Goal: Use online tool/utility: Utilize a website feature to perform a specific function

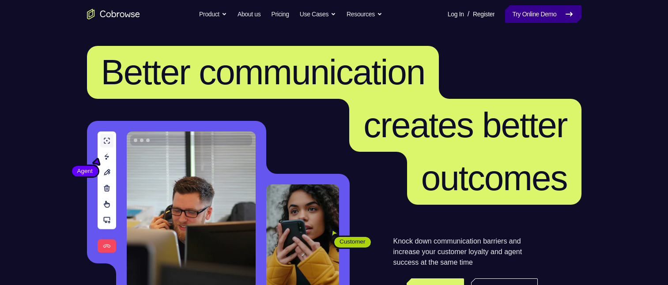
click at [522, 11] on link "Try Online Demo" at bounding box center [543, 14] width 76 height 18
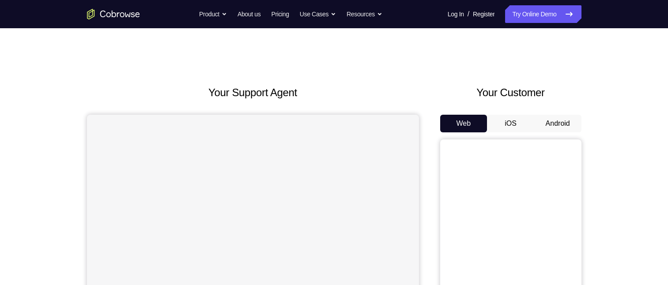
click at [547, 125] on button "Android" at bounding box center [557, 124] width 47 height 18
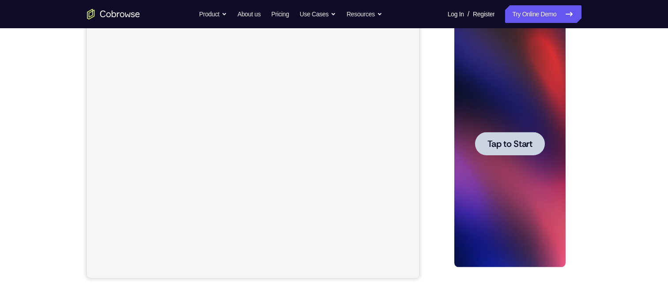
click at [500, 141] on span "Tap to Start" at bounding box center [509, 143] width 45 height 9
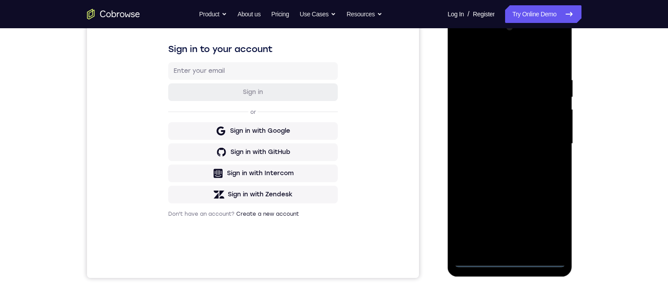
click at [508, 263] on div at bounding box center [509, 143] width 111 height 247
click at [542, 225] on div at bounding box center [509, 143] width 111 height 247
click at [506, 188] on div at bounding box center [509, 143] width 111 height 247
click at [546, 138] on div at bounding box center [509, 143] width 111 height 247
click at [503, 161] on div at bounding box center [509, 143] width 111 height 247
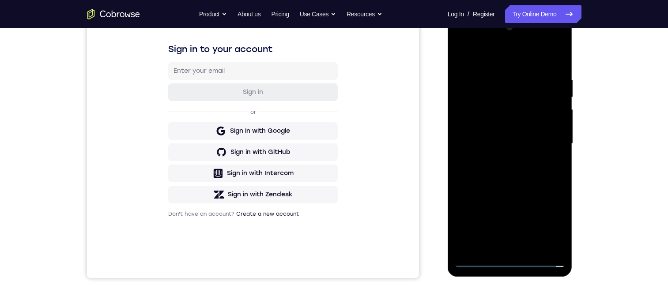
click at [494, 137] on div at bounding box center [509, 143] width 111 height 247
click at [489, 127] on div at bounding box center [509, 143] width 111 height 247
drag, startPoint x: 510, startPoint y: 145, endPoint x: 541, endPoint y: 62, distance: 88.5
click at [510, 145] on div at bounding box center [509, 143] width 111 height 247
click at [514, 169] on div at bounding box center [509, 143] width 111 height 247
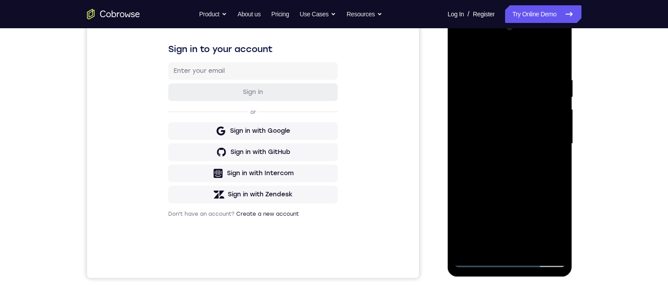
click at [553, 158] on div at bounding box center [509, 143] width 111 height 247
click at [553, 127] on div at bounding box center [509, 143] width 111 height 247
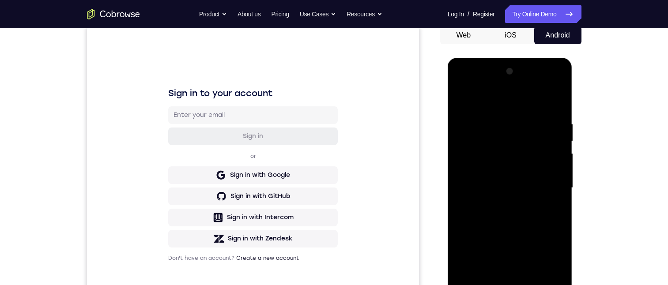
click at [502, 186] on div at bounding box center [509, 187] width 111 height 247
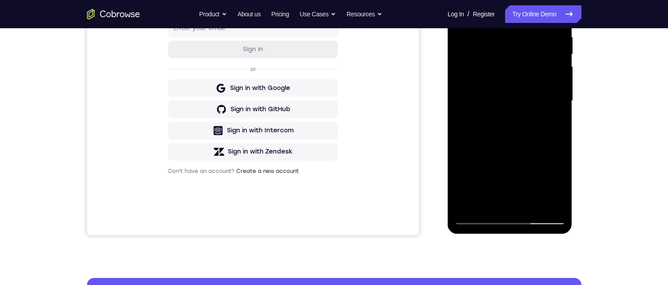
scroll to position [132, 0]
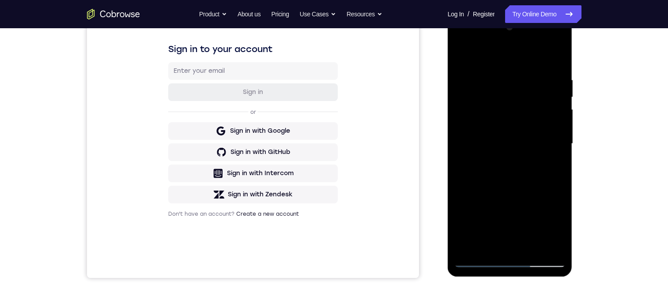
click at [512, 168] on div at bounding box center [509, 143] width 111 height 247
click at [510, 170] on div at bounding box center [509, 143] width 111 height 247
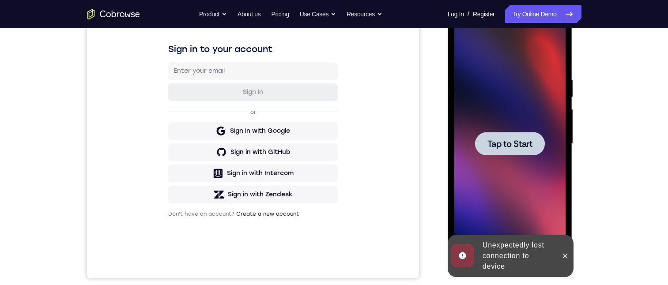
click at [566, 254] on icon at bounding box center [564, 255] width 7 height 7
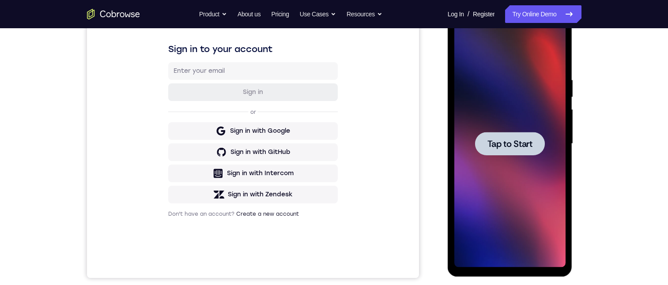
click at [538, 217] on div at bounding box center [509, 143] width 111 height 247
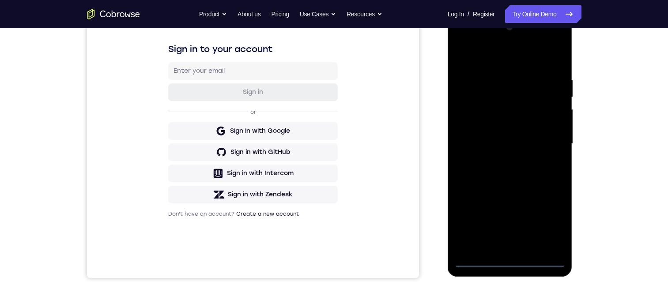
drag, startPoint x: 511, startPoint y: 261, endPoint x: 950, endPoint y: 296, distance: 440.5
click at [511, 261] on div at bounding box center [509, 143] width 111 height 247
click at [549, 227] on div at bounding box center [509, 143] width 111 height 247
click at [537, 174] on div at bounding box center [509, 143] width 111 height 247
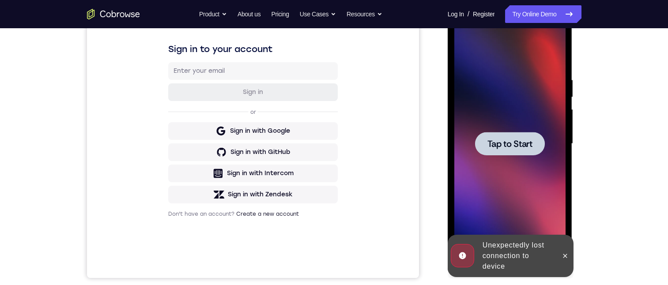
click at [529, 170] on div at bounding box center [509, 143] width 111 height 247
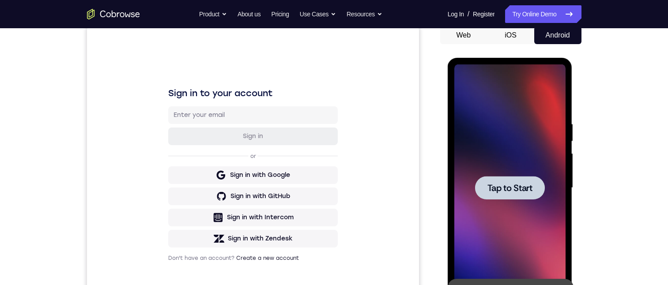
scroll to position [221, 0]
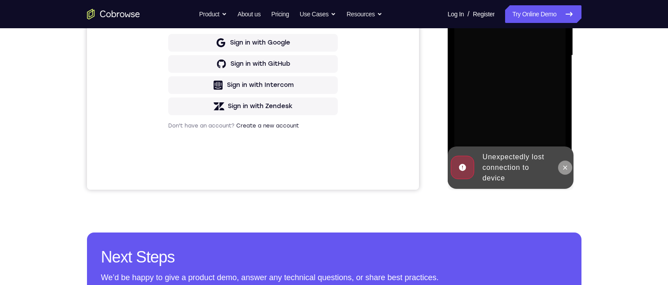
drag, startPoint x: 559, startPoint y: 168, endPoint x: 983, endPoint y: 116, distance: 427.4
click at [559, 168] on button at bounding box center [565, 168] width 14 height 14
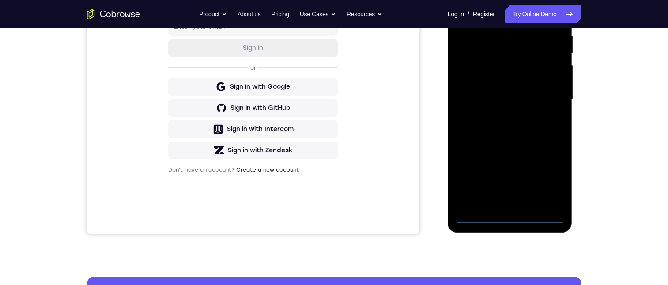
scroll to position [132, 0]
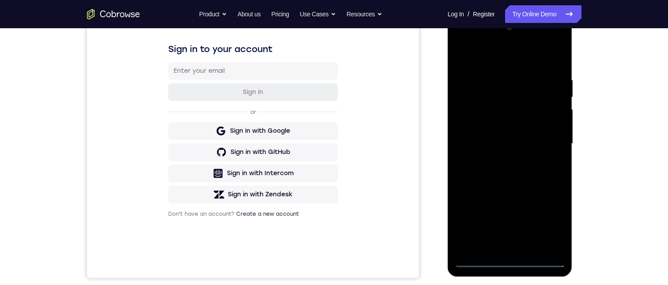
click at [508, 260] on div at bounding box center [509, 143] width 111 height 247
click at [543, 218] on div at bounding box center [509, 143] width 111 height 247
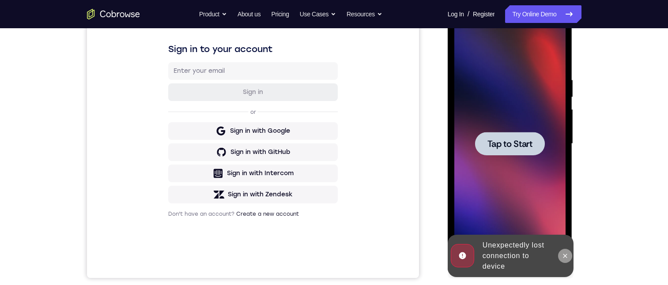
click at [562, 256] on icon at bounding box center [564, 255] width 7 height 7
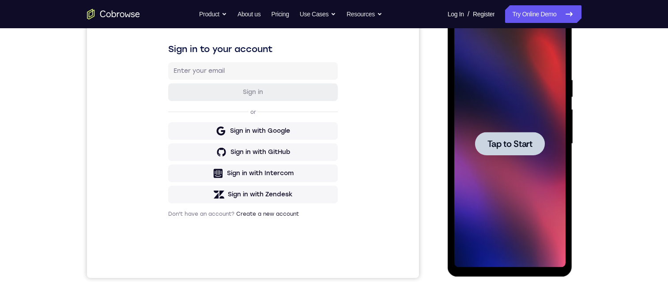
click at [499, 193] on div at bounding box center [509, 143] width 111 height 247
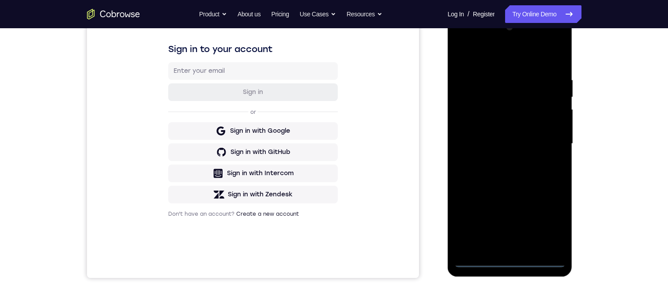
click at [511, 261] on div at bounding box center [509, 143] width 111 height 247
click at [549, 218] on div at bounding box center [509, 143] width 111 height 247
click at [502, 60] on div at bounding box center [509, 143] width 111 height 247
click at [496, 118] on div at bounding box center [509, 143] width 111 height 247
click at [504, 100] on div at bounding box center [509, 143] width 111 height 247
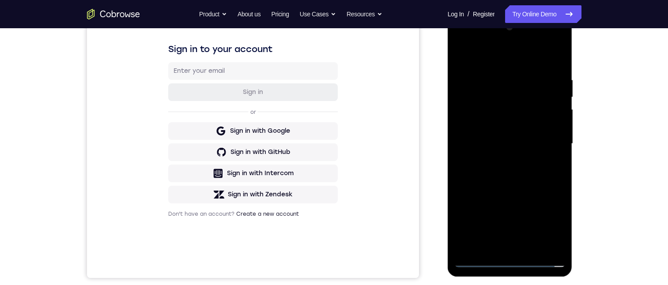
click at [477, 77] on div at bounding box center [509, 143] width 111 height 247
drag, startPoint x: 519, startPoint y: 183, endPoint x: 519, endPoint y: 111, distance: 72.4
click at [519, 108] on div at bounding box center [509, 143] width 111 height 247
drag, startPoint x: 510, startPoint y: 218, endPoint x: 521, endPoint y: 144, distance: 74.5
click at [520, 150] on div at bounding box center [509, 143] width 111 height 247
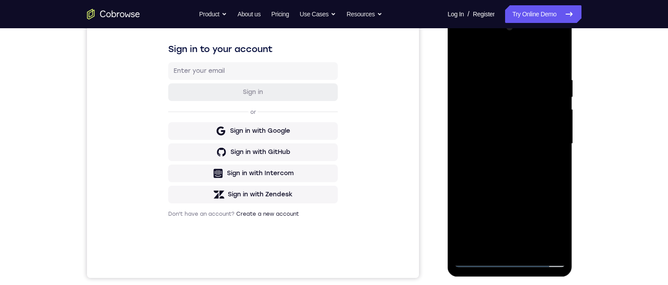
drag, startPoint x: 518, startPoint y: 209, endPoint x: 517, endPoint y: 116, distance: 93.1
click at [519, 119] on div at bounding box center [509, 143] width 111 height 247
click at [503, 55] on div at bounding box center [509, 143] width 111 height 247
click at [512, 68] on div at bounding box center [509, 143] width 111 height 247
click at [502, 105] on div at bounding box center [509, 143] width 111 height 247
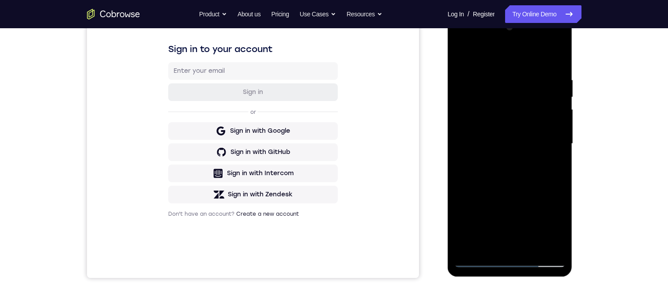
click at [506, 101] on div at bounding box center [509, 143] width 111 height 247
click at [547, 218] on div at bounding box center [509, 143] width 111 height 247
click at [554, 245] on div at bounding box center [509, 143] width 111 height 247
click at [525, 110] on div at bounding box center [509, 143] width 111 height 247
click at [545, 185] on div at bounding box center [509, 143] width 111 height 247
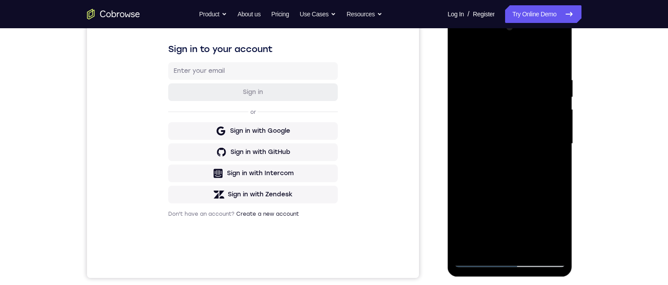
click at [489, 70] on div at bounding box center [509, 143] width 111 height 247
click at [554, 97] on div at bounding box center [509, 143] width 111 height 247
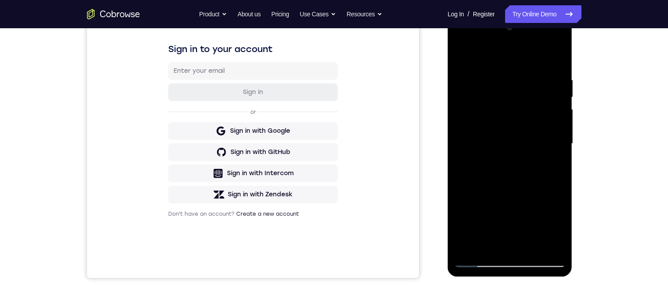
click at [558, 114] on div at bounding box center [509, 143] width 111 height 247
click at [548, 95] on div at bounding box center [509, 143] width 111 height 247
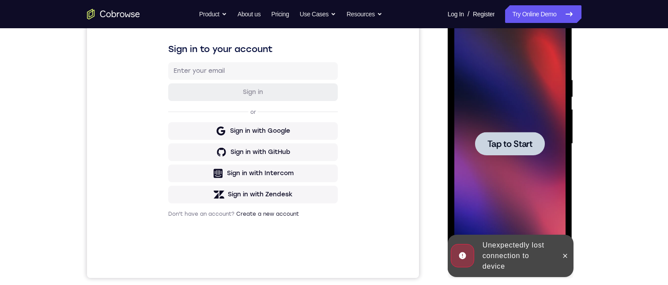
click at [569, 249] on div at bounding box center [565, 256] width 14 height 42
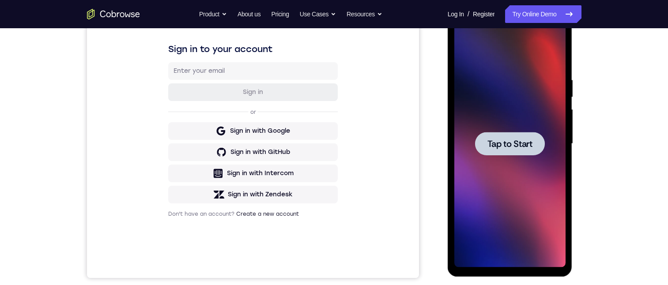
click at [467, 207] on div at bounding box center [509, 143] width 111 height 247
click at [495, 153] on div at bounding box center [510, 143] width 70 height 23
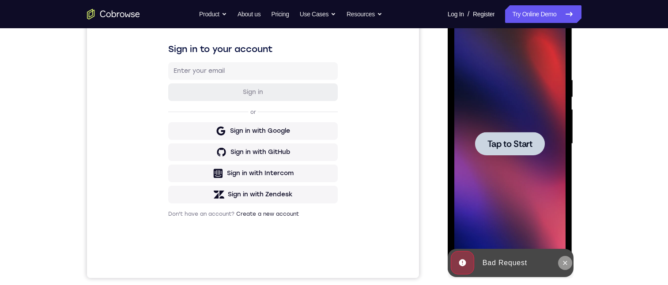
click at [567, 263] on icon at bounding box center [564, 263] width 7 height 7
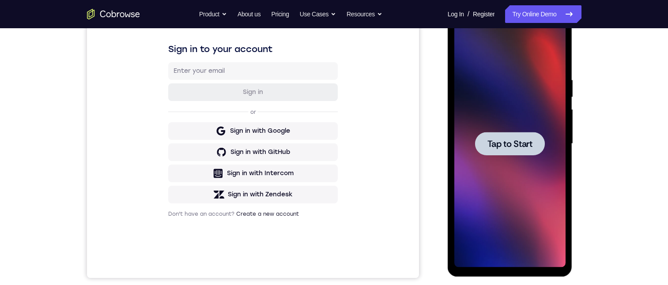
click at [519, 224] on div at bounding box center [509, 143] width 111 height 247
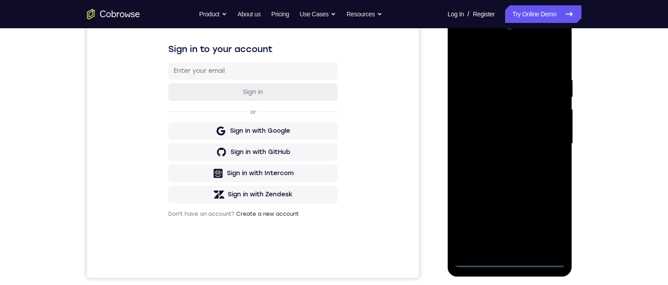
drag, startPoint x: 508, startPoint y: 260, endPoint x: 513, endPoint y: 256, distance: 6.3
click at [508, 260] on div at bounding box center [509, 143] width 111 height 247
click at [549, 224] on div at bounding box center [509, 143] width 111 height 247
click at [478, 54] on div at bounding box center [509, 143] width 111 height 247
click at [550, 141] on div at bounding box center [509, 143] width 111 height 247
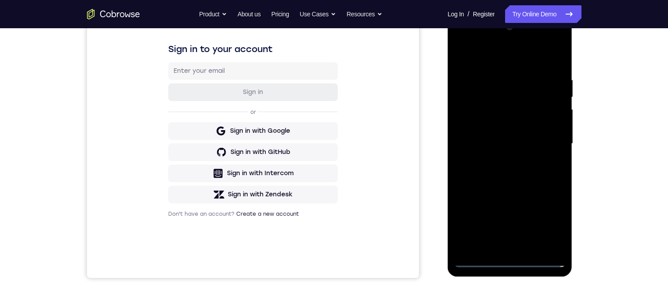
click at [515, 160] on div at bounding box center [509, 143] width 111 height 247
click at [516, 149] on div at bounding box center [509, 143] width 111 height 247
click at [495, 98] on div at bounding box center [509, 143] width 111 height 247
click at [500, 117] on div at bounding box center [509, 143] width 111 height 247
click at [517, 122] on div at bounding box center [509, 143] width 111 height 247
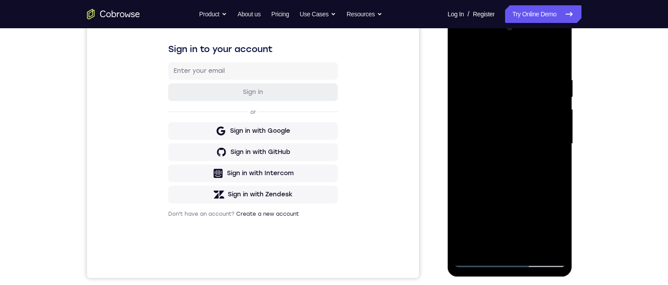
click at [517, 122] on div at bounding box center [509, 143] width 111 height 247
click at [552, 115] on div at bounding box center [509, 143] width 111 height 247
click at [537, 214] on div at bounding box center [509, 143] width 111 height 247
click at [478, 114] on div at bounding box center [509, 143] width 111 height 247
click at [536, 189] on div at bounding box center [509, 143] width 111 height 247
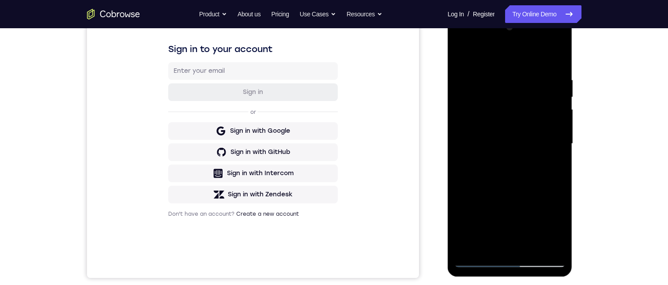
click at [554, 115] on div at bounding box center [509, 143] width 111 height 247
click at [479, 98] on div at bounding box center [509, 143] width 111 height 247
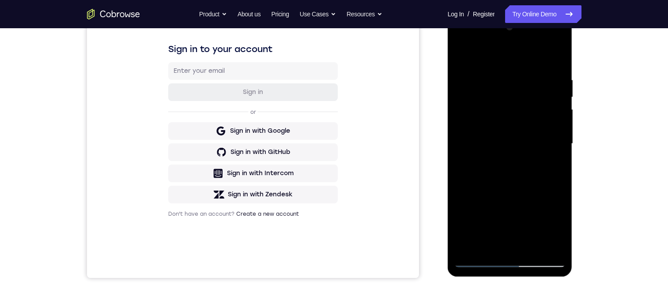
click at [479, 98] on div at bounding box center [509, 143] width 111 height 247
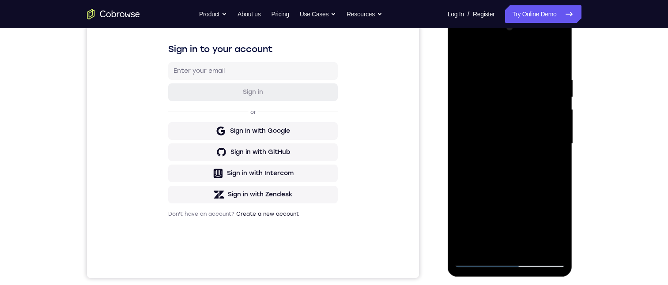
click at [479, 98] on div at bounding box center [509, 143] width 111 height 247
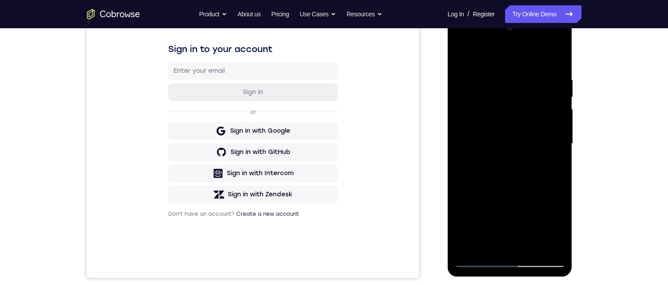
click at [479, 98] on div at bounding box center [509, 143] width 111 height 247
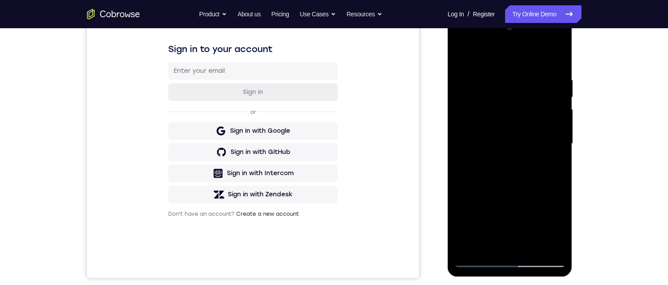
click at [479, 98] on div at bounding box center [509, 143] width 111 height 247
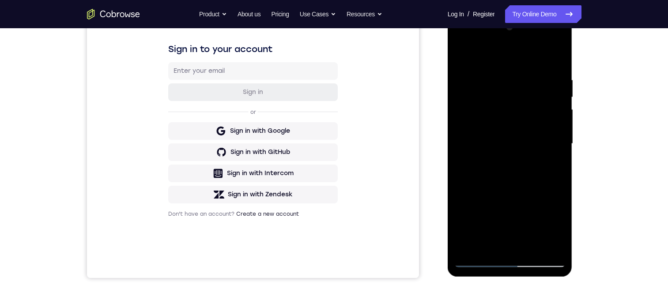
click at [479, 98] on div at bounding box center [509, 143] width 111 height 247
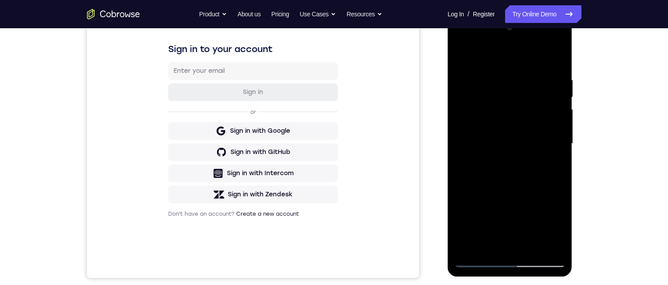
click at [479, 98] on div at bounding box center [509, 143] width 111 height 247
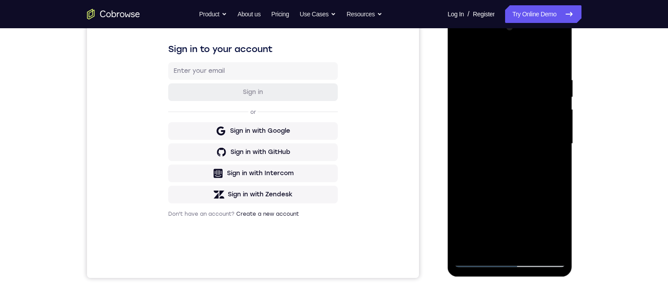
click at [479, 98] on div at bounding box center [509, 143] width 111 height 247
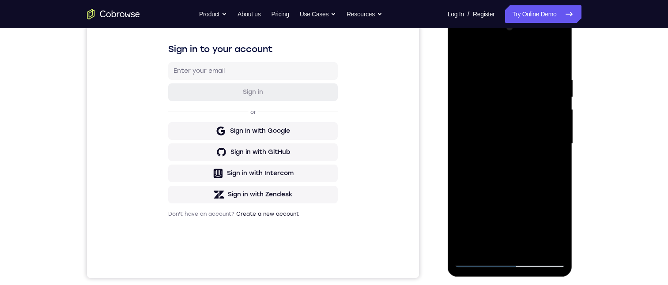
click at [479, 98] on div at bounding box center [509, 143] width 111 height 247
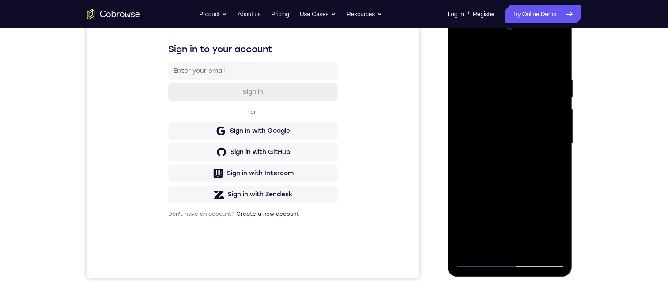
click at [479, 98] on div at bounding box center [509, 143] width 111 height 247
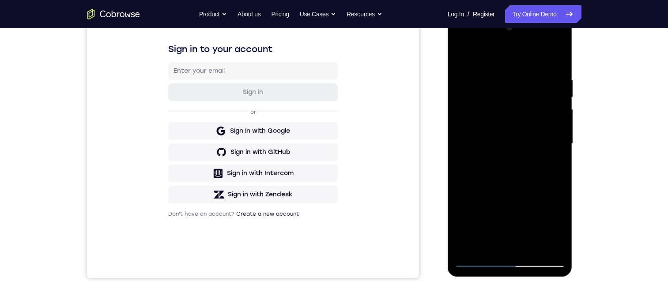
click at [479, 98] on div at bounding box center [509, 143] width 111 height 247
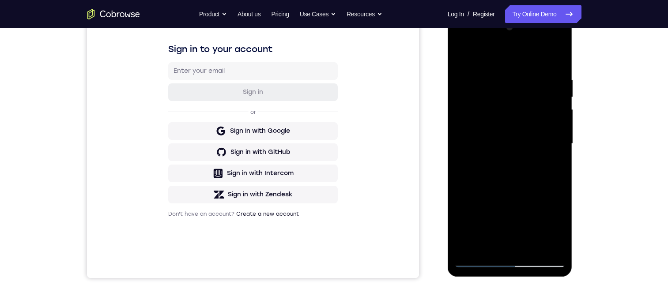
click at [479, 98] on div at bounding box center [509, 143] width 111 height 247
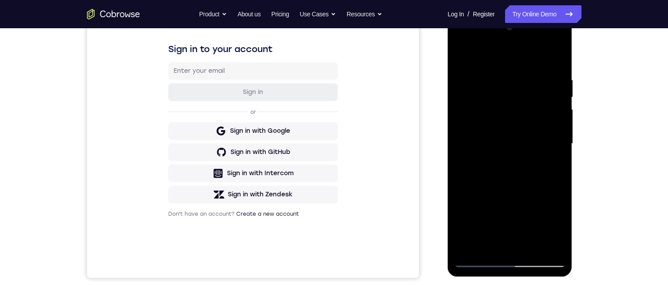
click at [479, 98] on div at bounding box center [509, 143] width 111 height 247
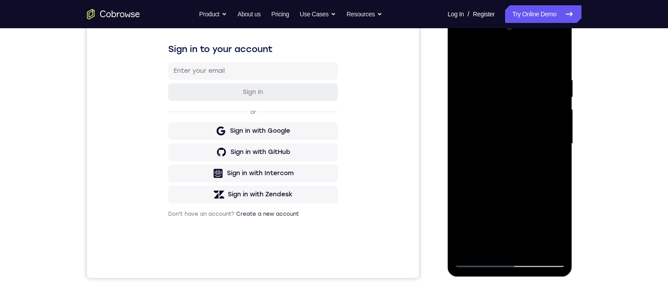
click at [479, 98] on div at bounding box center [509, 143] width 111 height 247
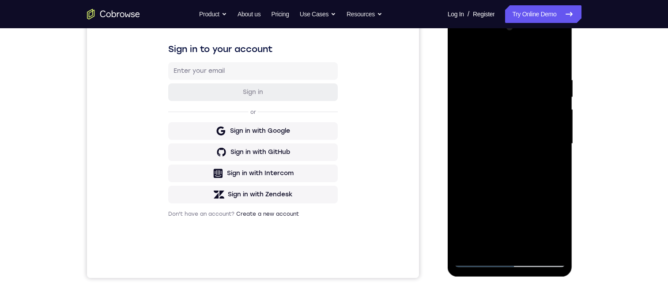
click at [479, 98] on div at bounding box center [509, 143] width 111 height 247
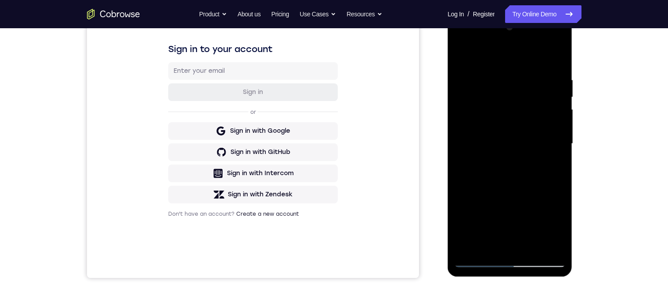
click at [479, 98] on div at bounding box center [509, 143] width 111 height 247
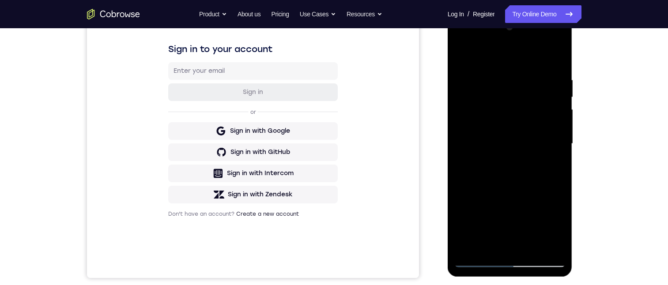
click at [479, 98] on div at bounding box center [509, 143] width 111 height 247
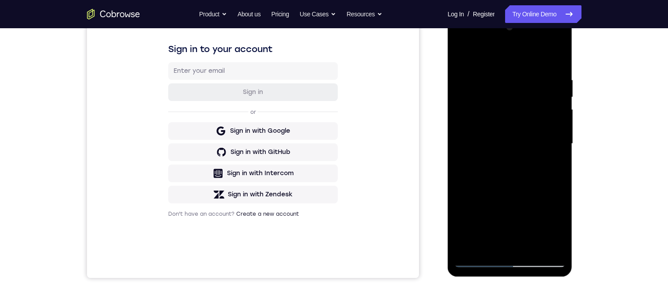
click at [479, 98] on div at bounding box center [509, 143] width 111 height 247
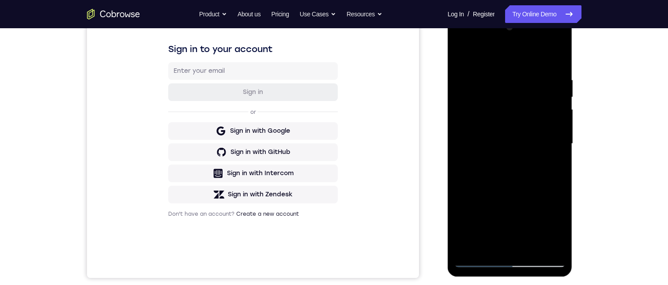
click at [479, 98] on div at bounding box center [509, 143] width 111 height 247
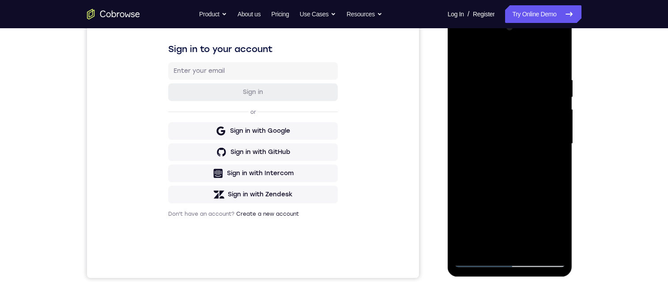
click at [479, 98] on div at bounding box center [509, 143] width 111 height 247
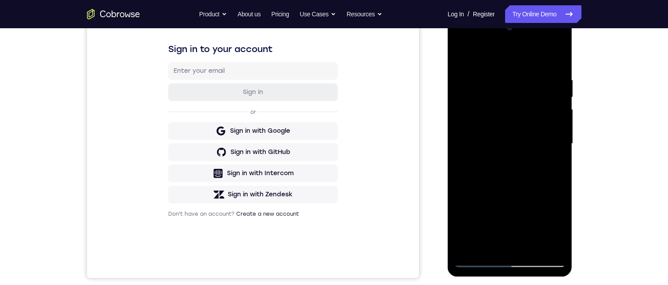
click at [479, 98] on div at bounding box center [509, 143] width 111 height 247
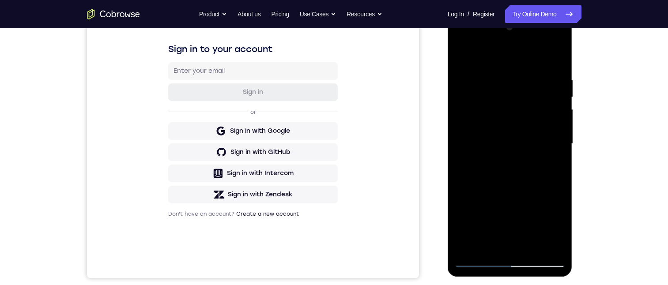
click at [479, 98] on div at bounding box center [509, 143] width 111 height 247
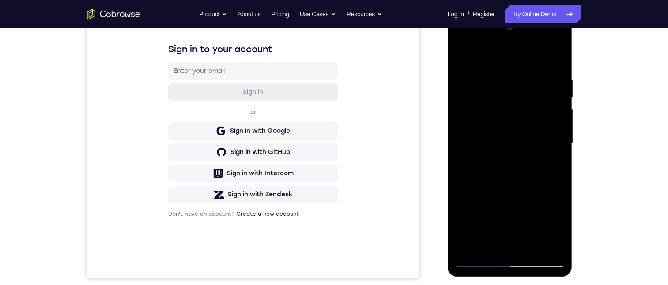
click at [479, 98] on div at bounding box center [509, 143] width 111 height 247
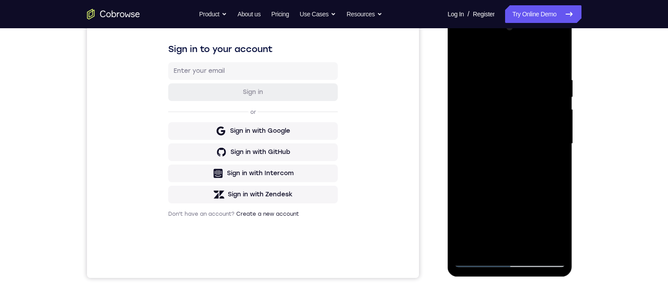
click at [479, 98] on div at bounding box center [509, 143] width 111 height 247
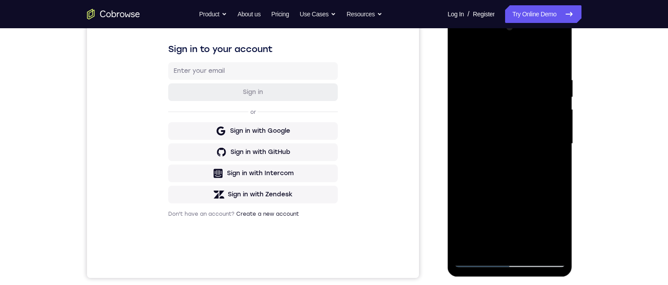
click at [479, 98] on div at bounding box center [509, 143] width 111 height 247
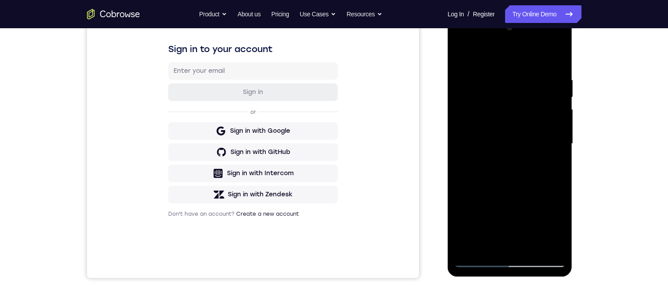
click at [479, 98] on div at bounding box center [509, 143] width 111 height 247
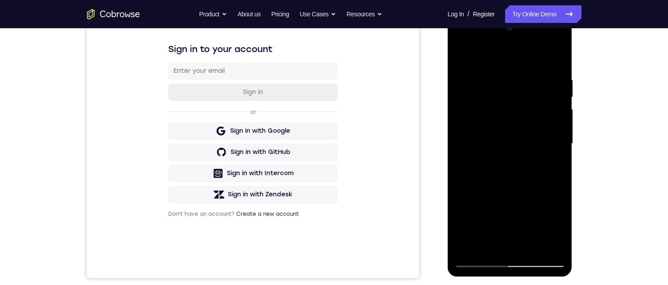
click at [479, 98] on div at bounding box center [509, 143] width 111 height 247
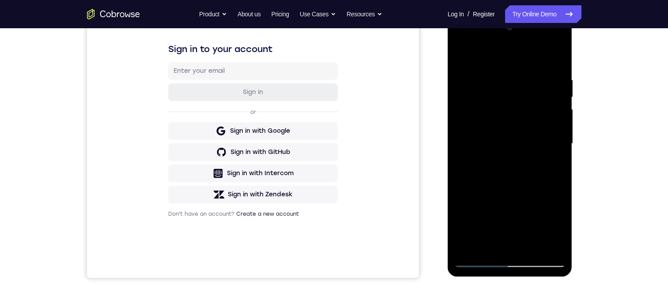
click at [479, 98] on div at bounding box center [509, 143] width 111 height 247
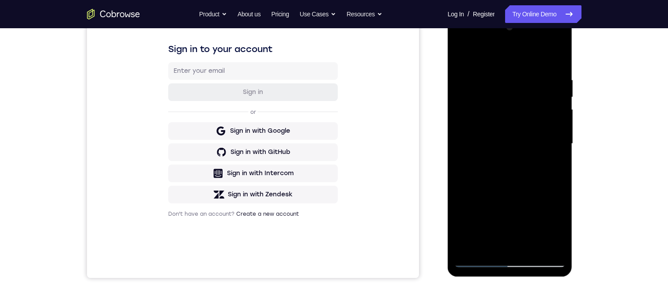
click at [479, 98] on div at bounding box center [509, 143] width 111 height 247
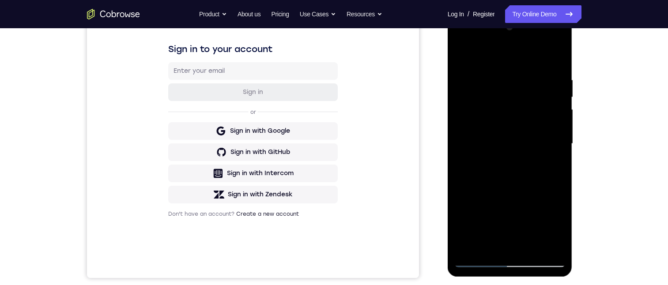
click at [479, 98] on div at bounding box center [509, 143] width 111 height 247
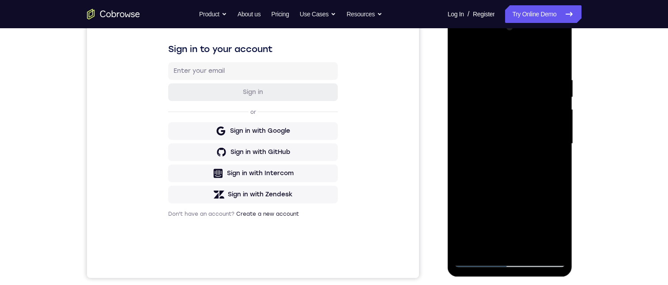
click at [479, 98] on div at bounding box center [509, 143] width 111 height 247
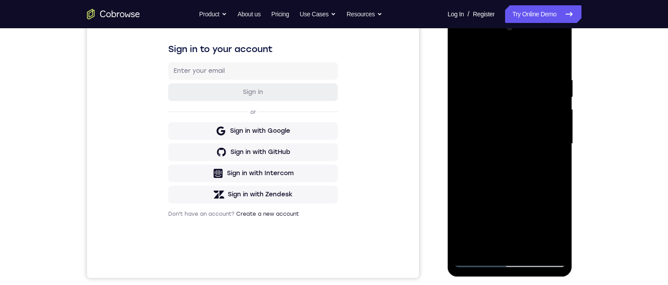
click at [479, 98] on div at bounding box center [509, 143] width 111 height 247
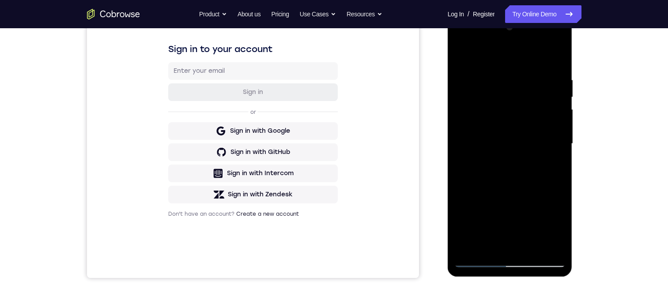
click at [479, 98] on div at bounding box center [509, 143] width 111 height 247
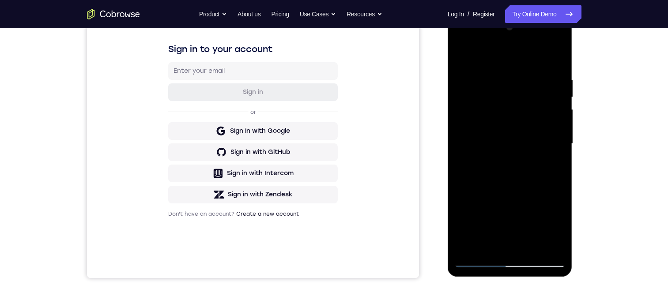
click at [479, 98] on div at bounding box center [509, 143] width 111 height 247
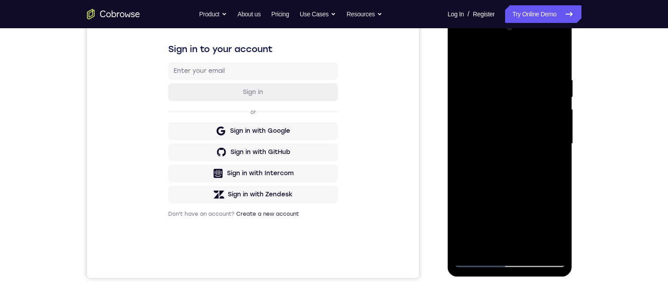
click at [479, 98] on div at bounding box center [509, 143] width 111 height 247
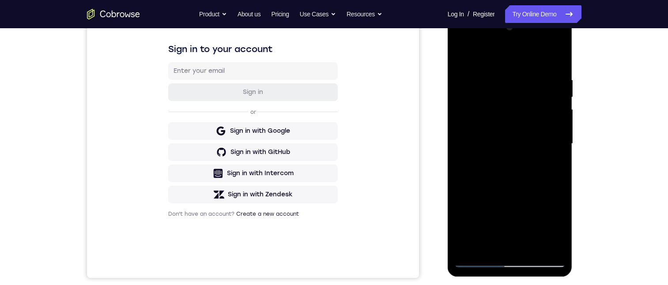
click at [479, 98] on div at bounding box center [509, 143] width 111 height 247
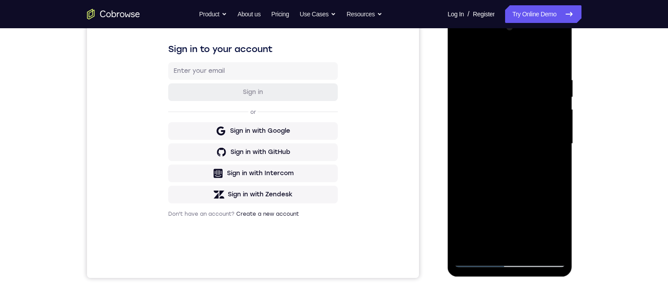
click at [479, 98] on div at bounding box center [509, 143] width 111 height 247
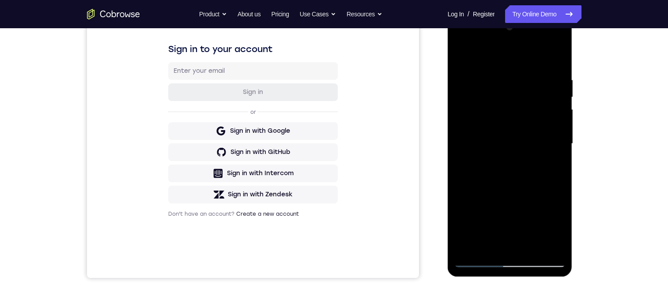
click at [479, 98] on div at bounding box center [509, 143] width 111 height 247
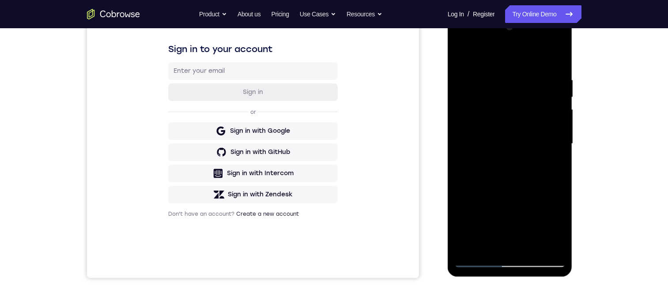
click at [479, 98] on div at bounding box center [509, 143] width 111 height 247
click at [537, 98] on div at bounding box center [509, 143] width 111 height 247
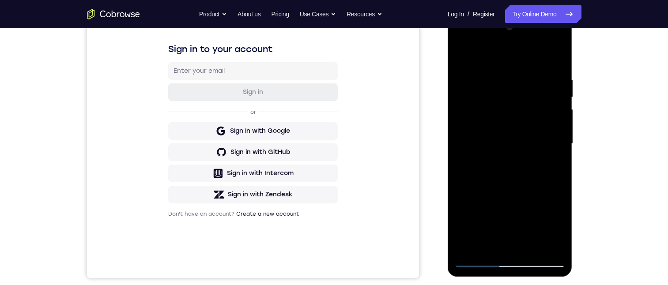
click at [508, 132] on div at bounding box center [509, 143] width 111 height 247
click at [533, 187] on div at bounding box center [509, 143] width 111 height 247
click at [515, 132] on div at bounding box center [509, 143] width 111 height 247
click at [519, 110] on div at bounding box center [509, 143] width 111 height 247
click at [489, 124] on div at bounding box center [509, 143] width 111 height 247
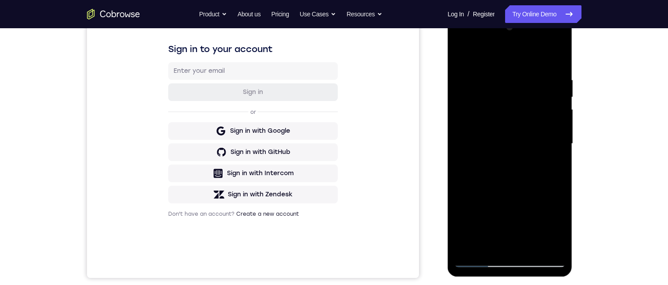
click at [500, 161] on div at bounding box center [509, 143] width 111 height 247
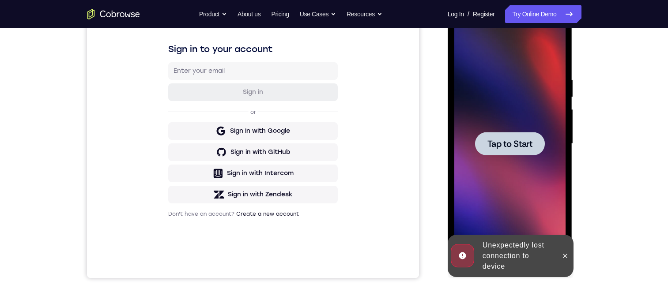
click at [500, 161] on div at bounding box center [509, 143] width 111 height 247
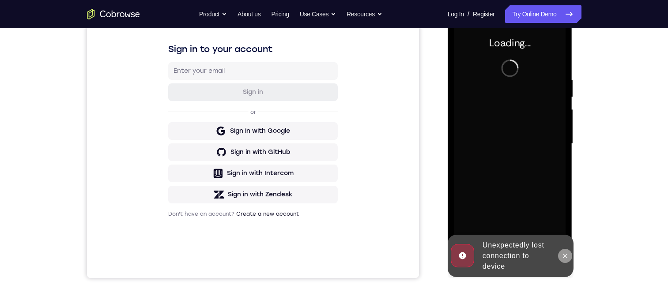
drag, startPoint x: 569, startPoint y: 256, endPoint x: 1021, endPoint y: 263, distance: 452.0
click at [569, 256] on button at bounding box center [565, 256] width 14 height 14
